Goal: Entertainment & Leisure: Consume media (video, audio)

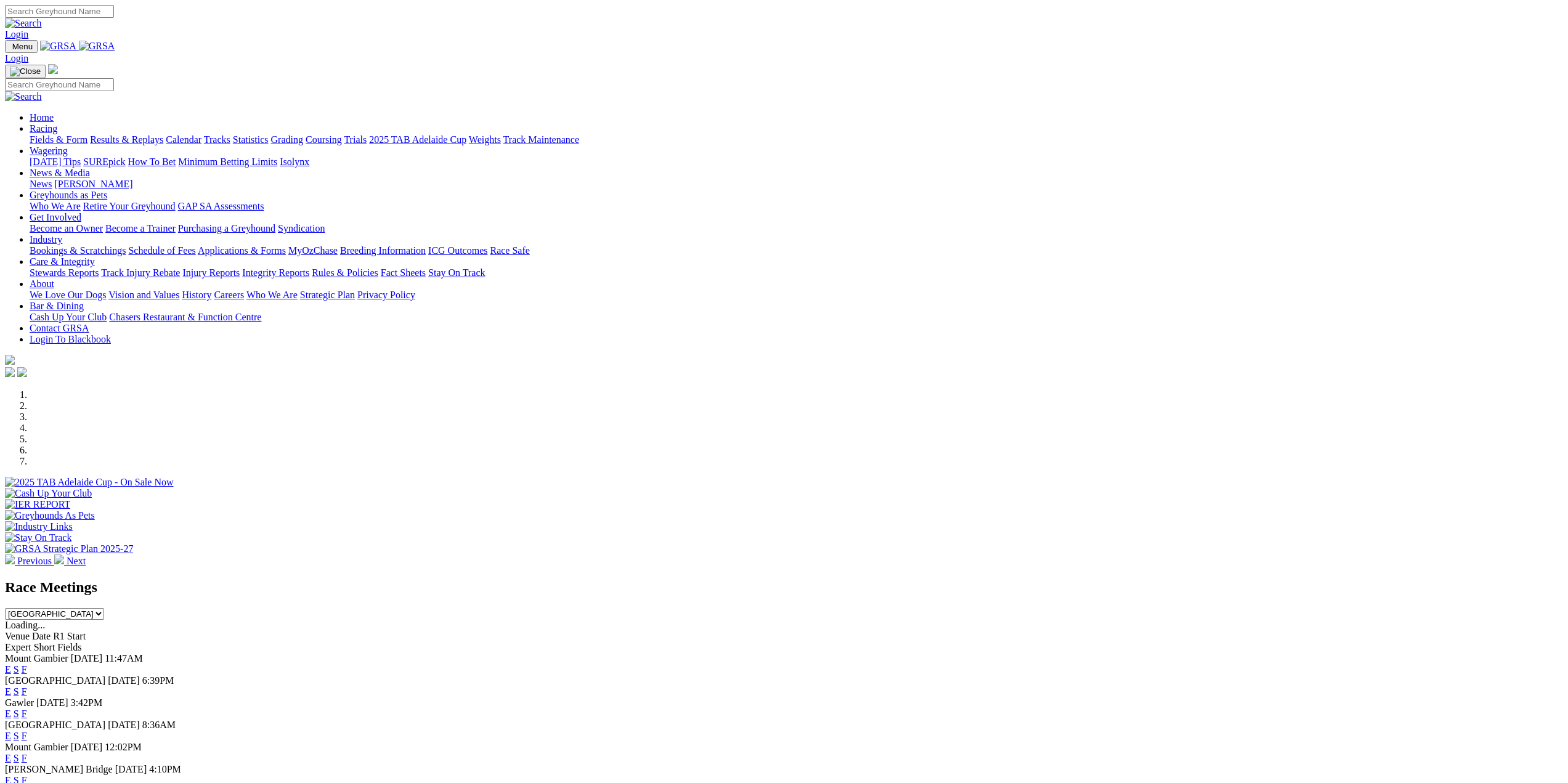
click at [163, 134] on link "Results & Replays" at bounding box center [126, 139] width 74 height 11
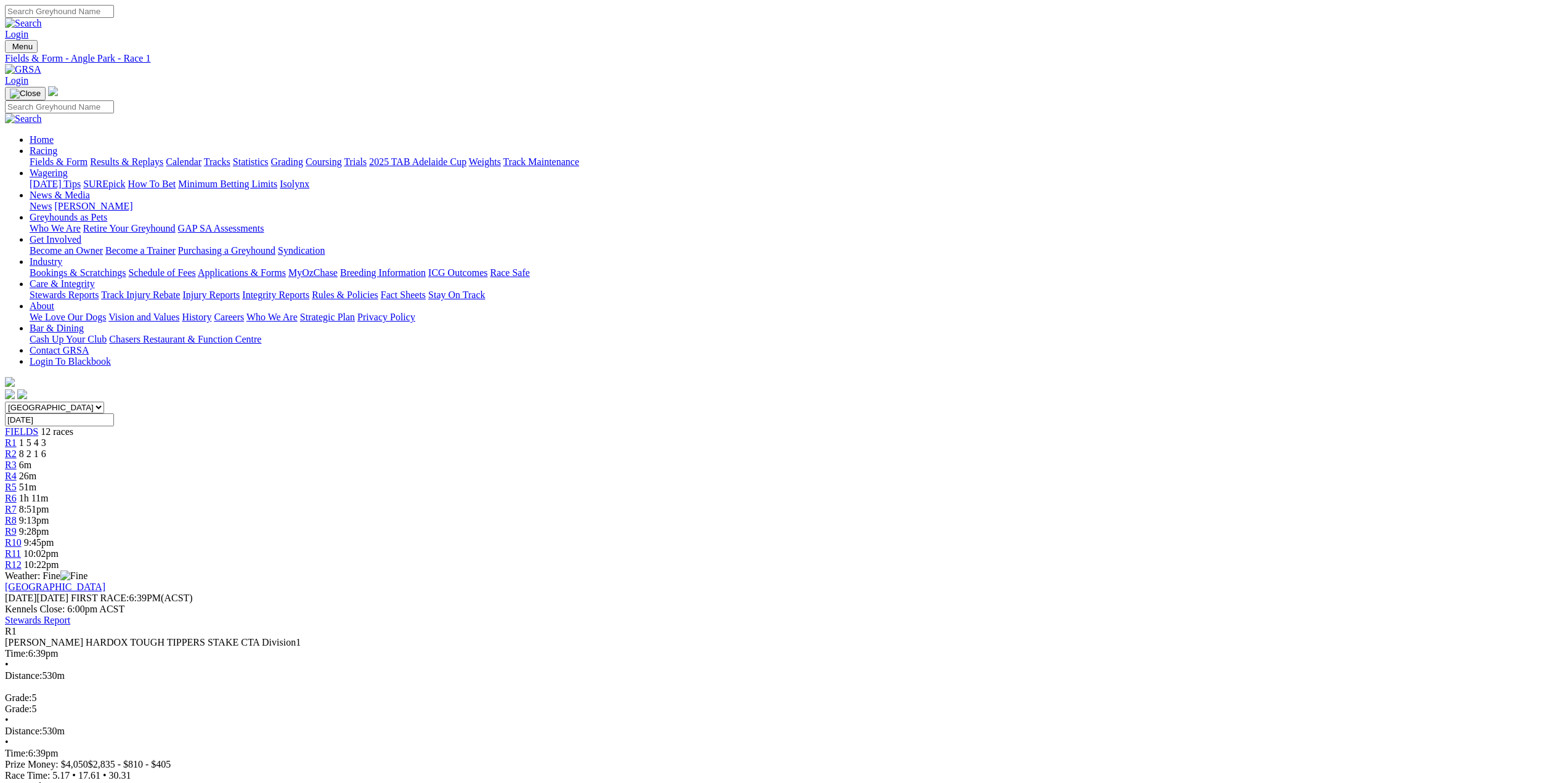
click at [163, 156] on link "Results & Replays" at bounding box center [126, 161] width 74 height 11
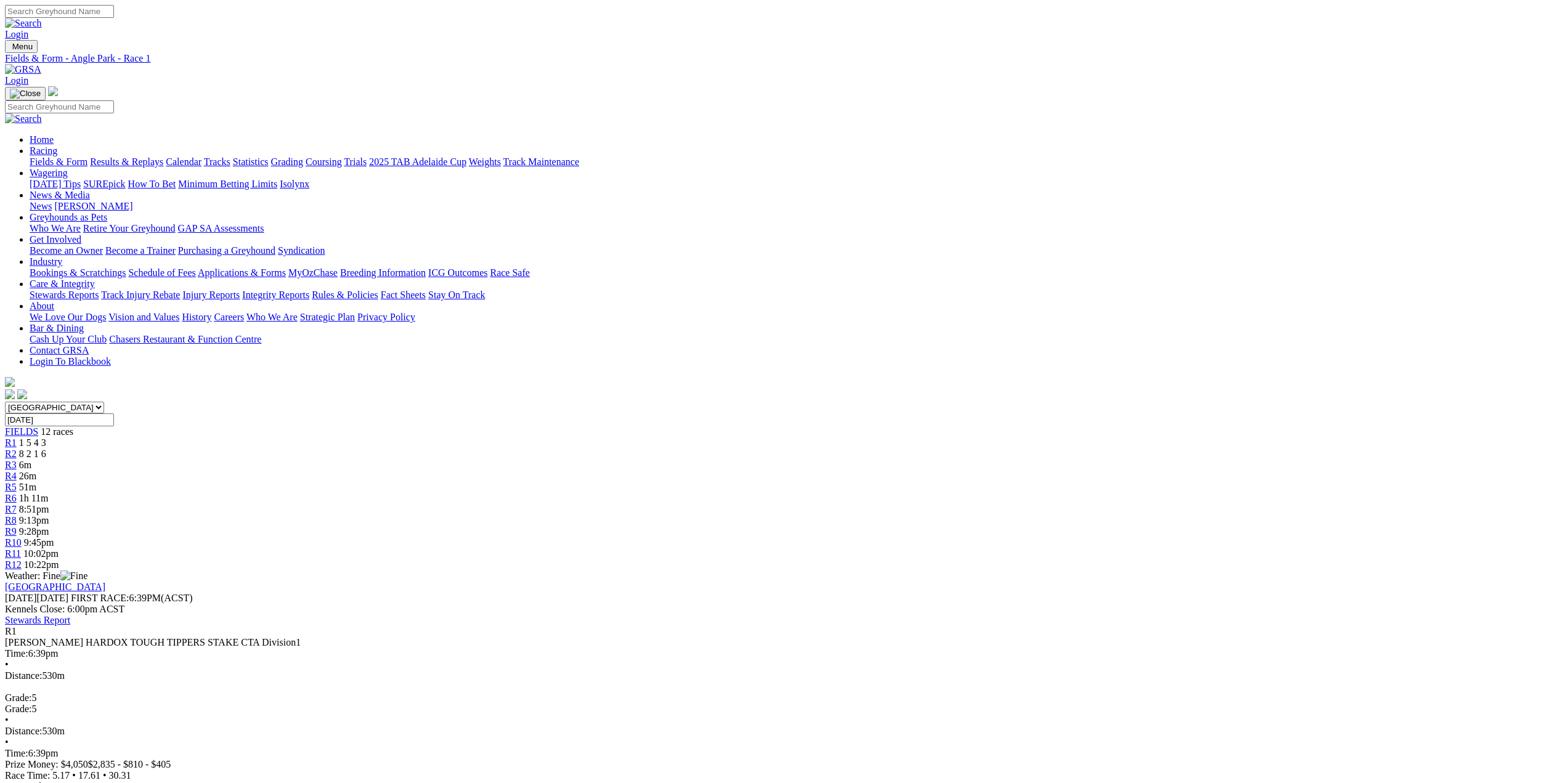
click at [17, 449] on span "R2" at bounding box center [11, 454] width 12 height 11
